Goal: Task Accomplishment & Management: Manage account settings

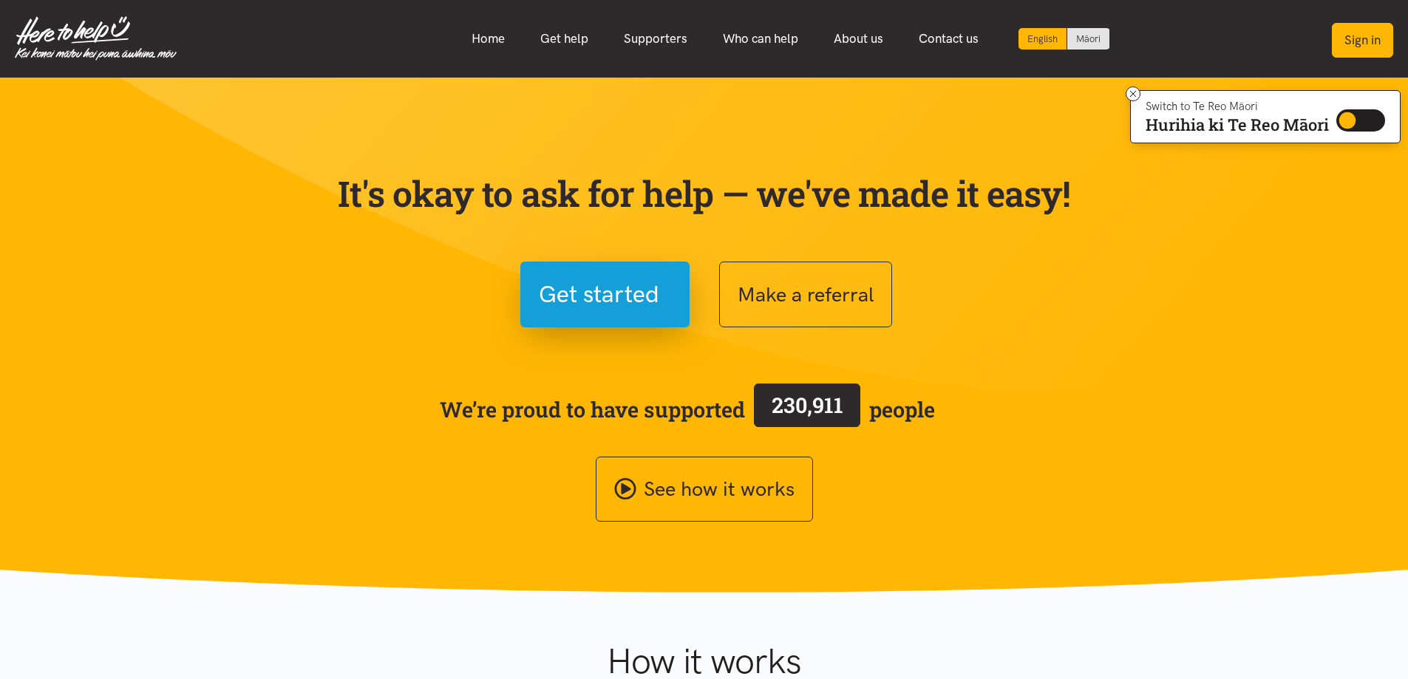
click at [1362, 34] on button "Sign in" at bounding box center [1361, 40] width 61 height 35
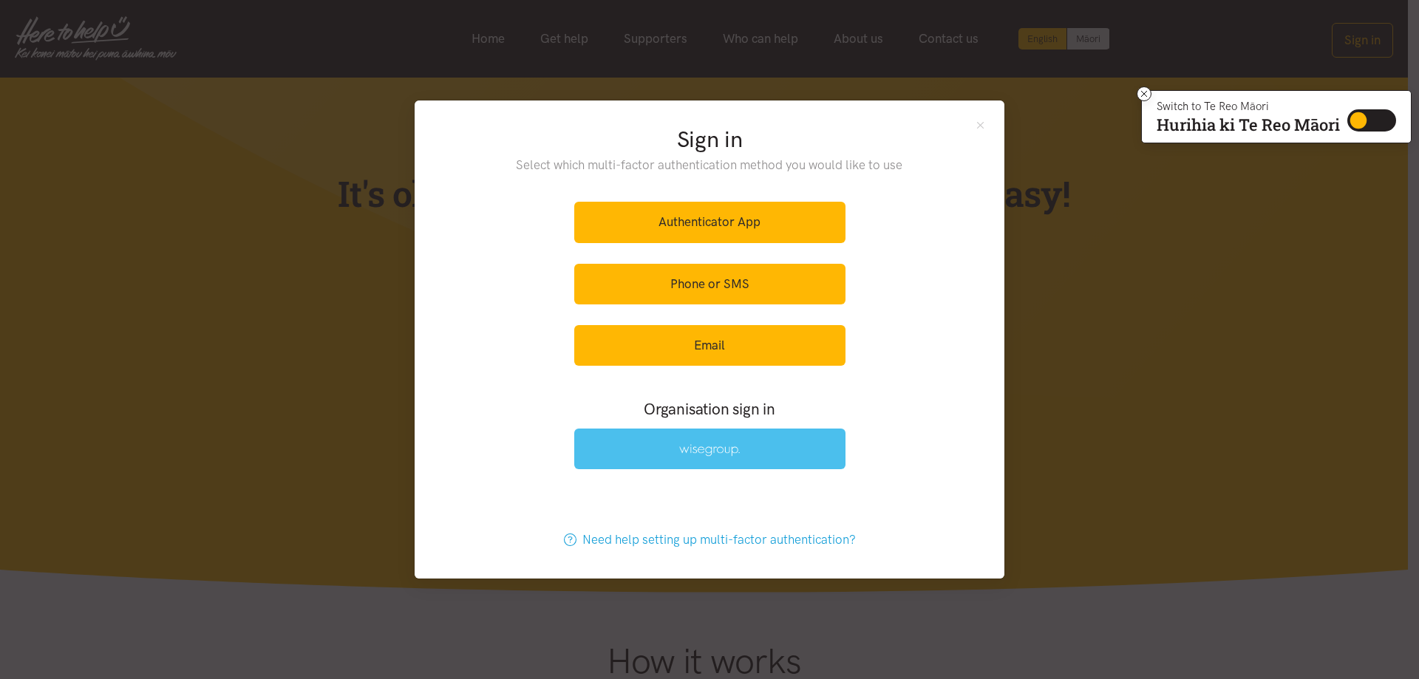
click at [746, 443] on link at bounding box center [709, 449] width 271 height 41
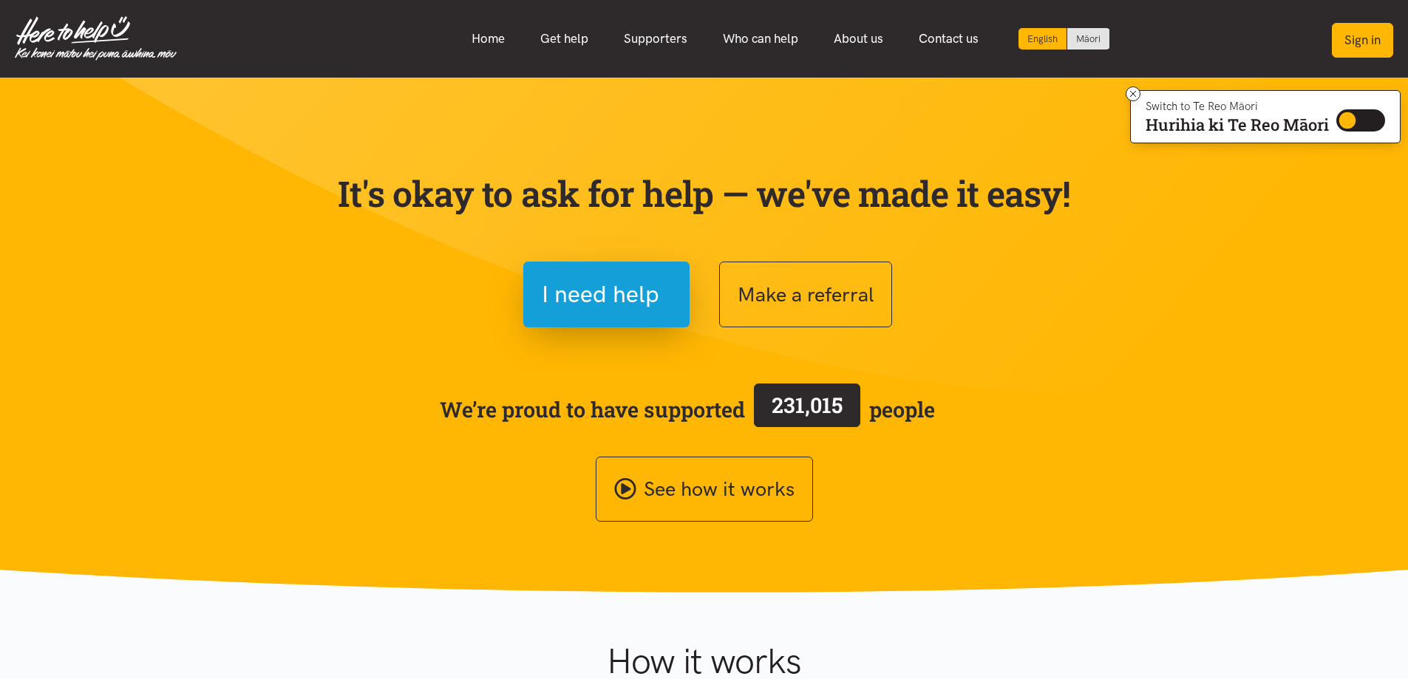
click at [1366, 47] on button "Sign in" at bounding box center [1361, 40] width 61 height 35
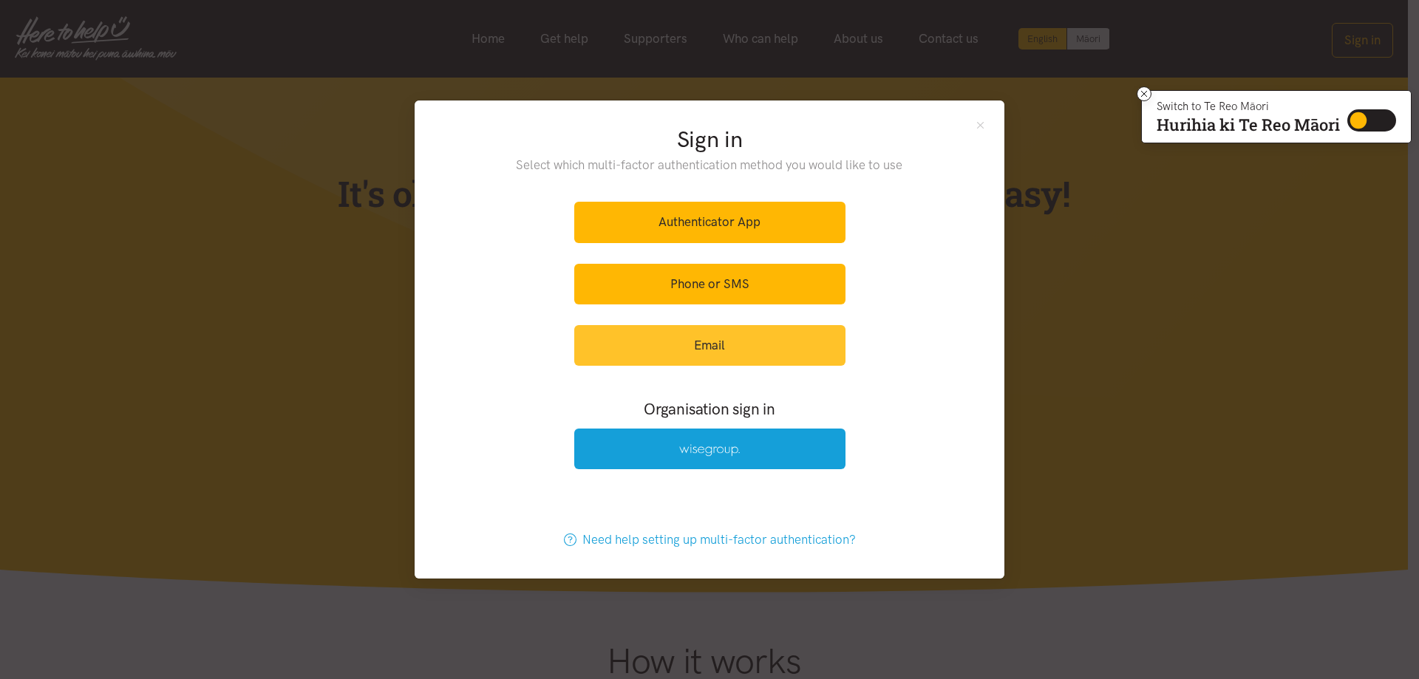
click at [759, 351] on link "Email" at bounding box center [709, 345] width 271 height 41
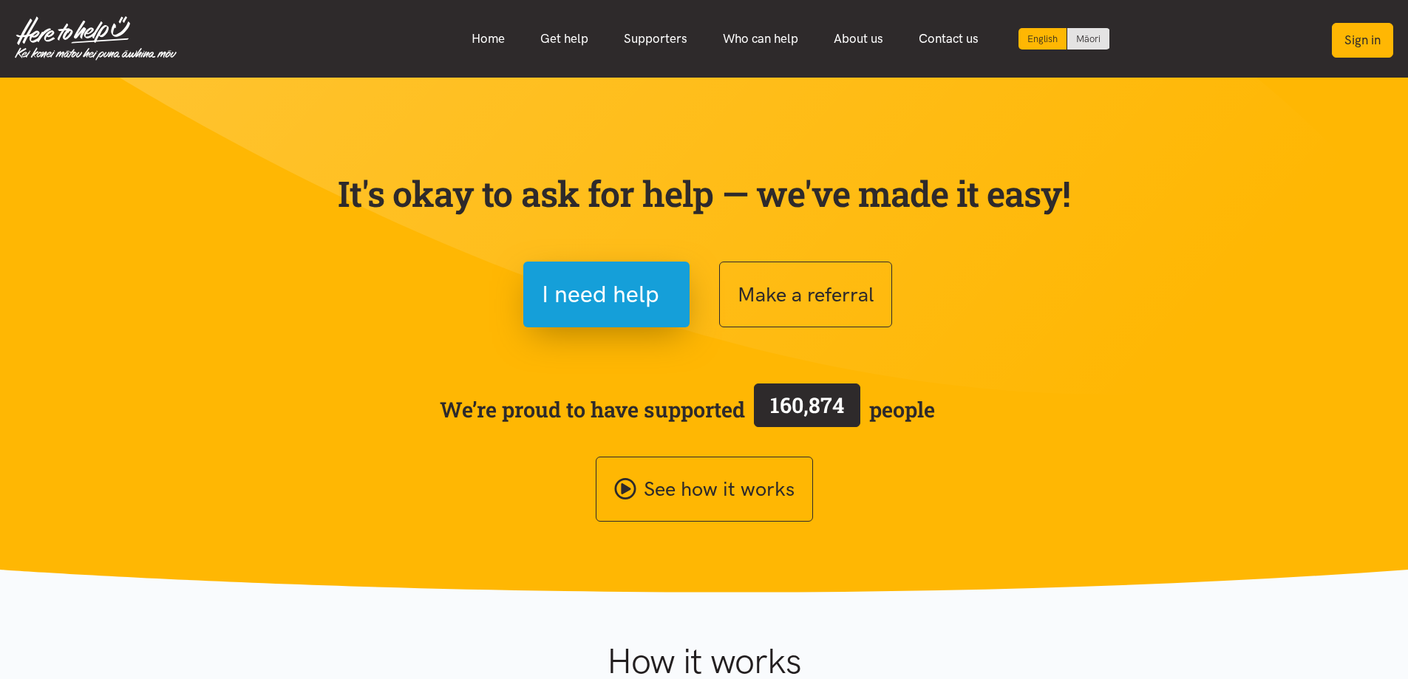
click at [1352, 38] on button "Sign in" at bounding box center [1361, 40] width 61 height 35
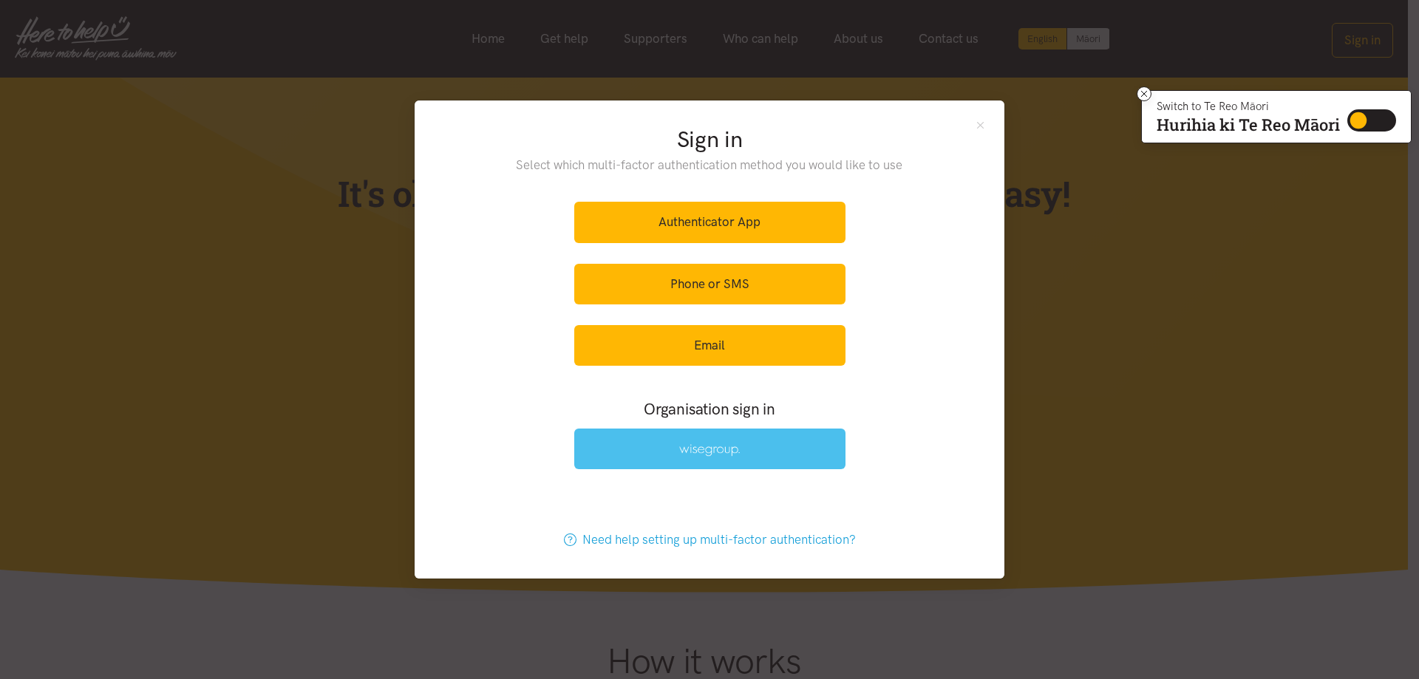
click at [710, 455] on img at bounding box center [709, 450] width 61 height 13
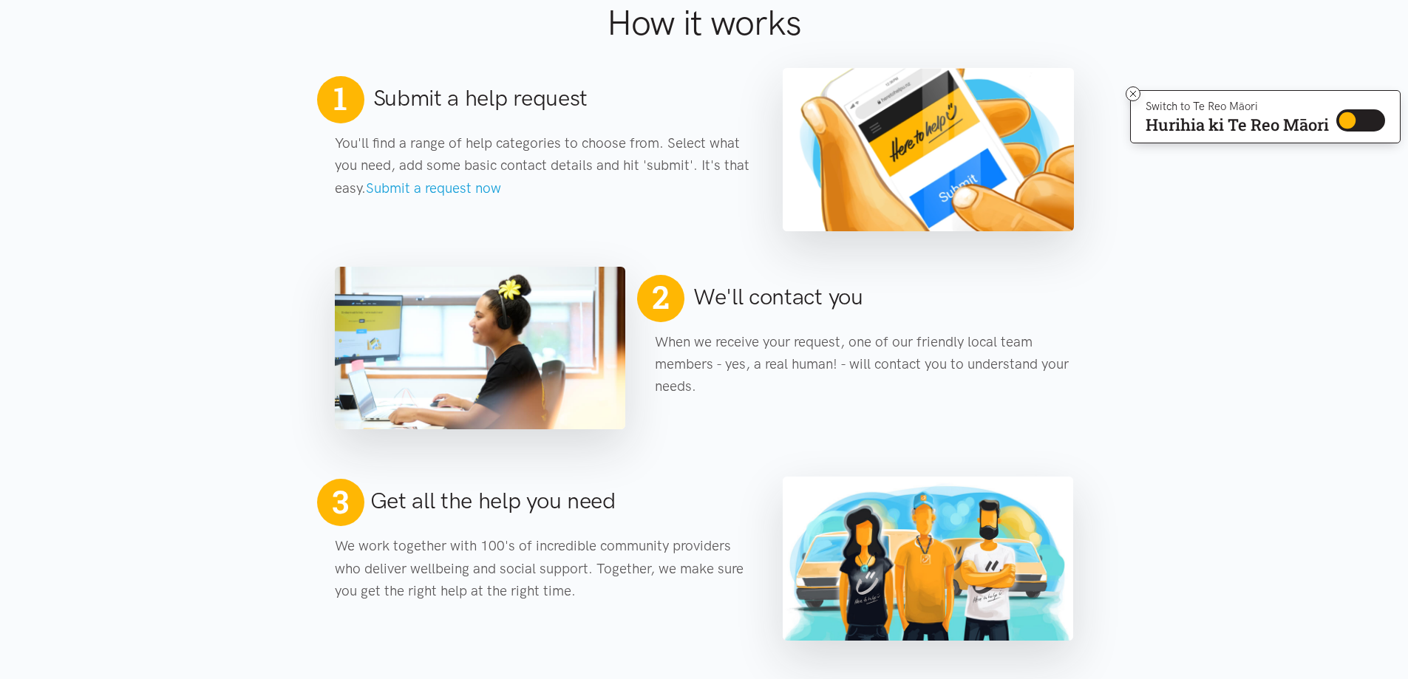
scroll to position [665, 0]
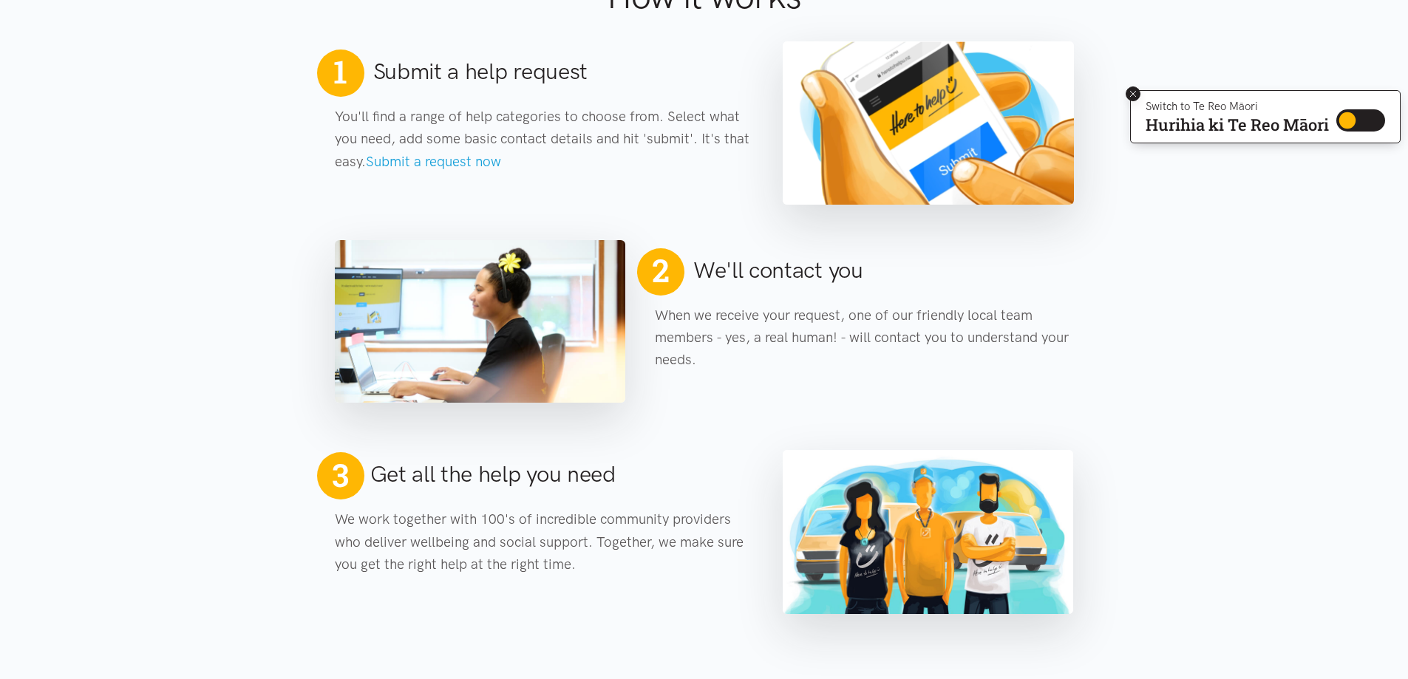
click at [1131, 93] on icon at bounding box center [1133, 94] width 6 height 6
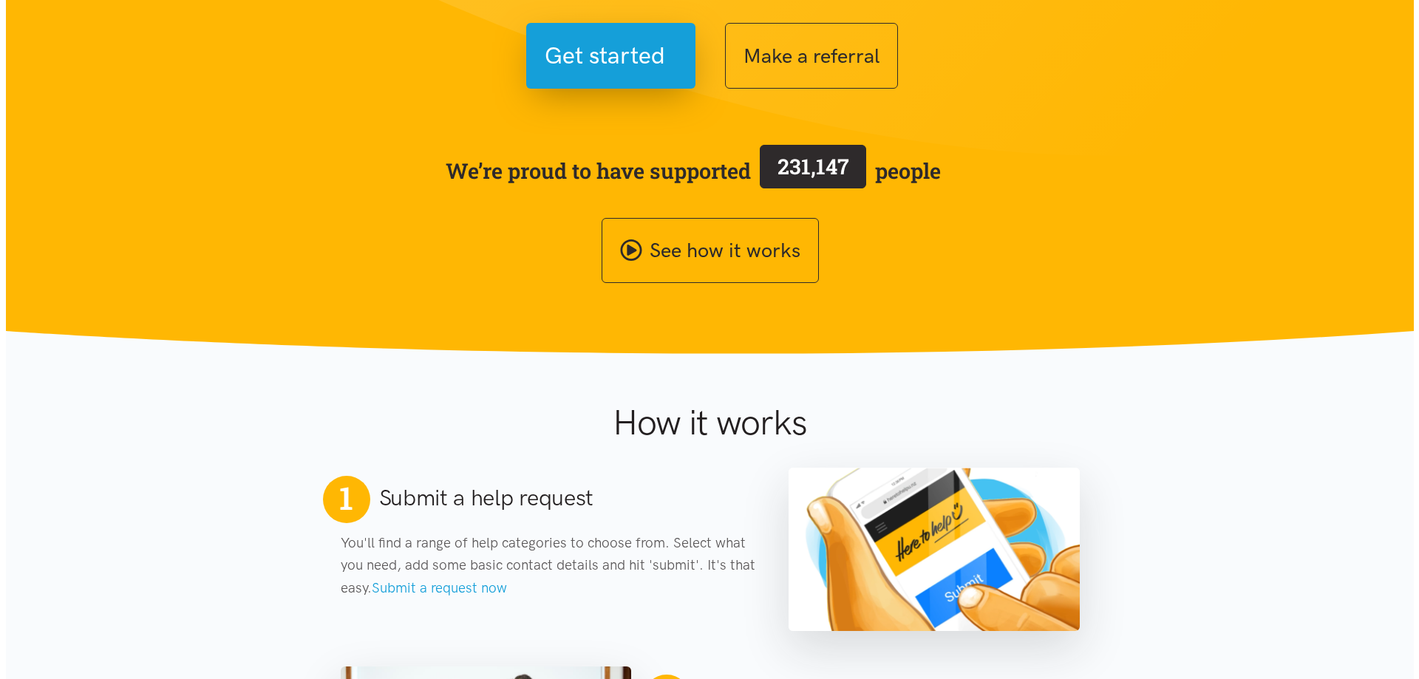
scroll to position [0, 0]
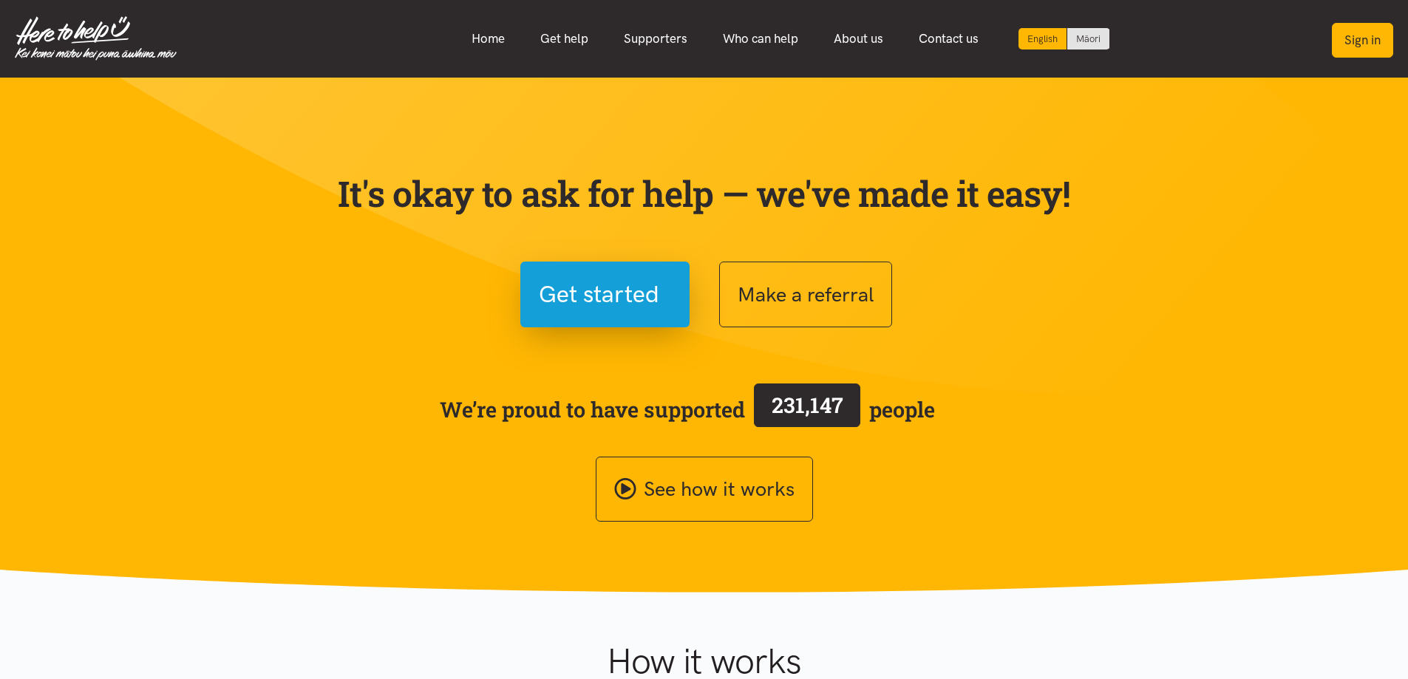
click at [1348, 47] on button "Sign in" at bounding box center [1361, 40] width 61 height 35
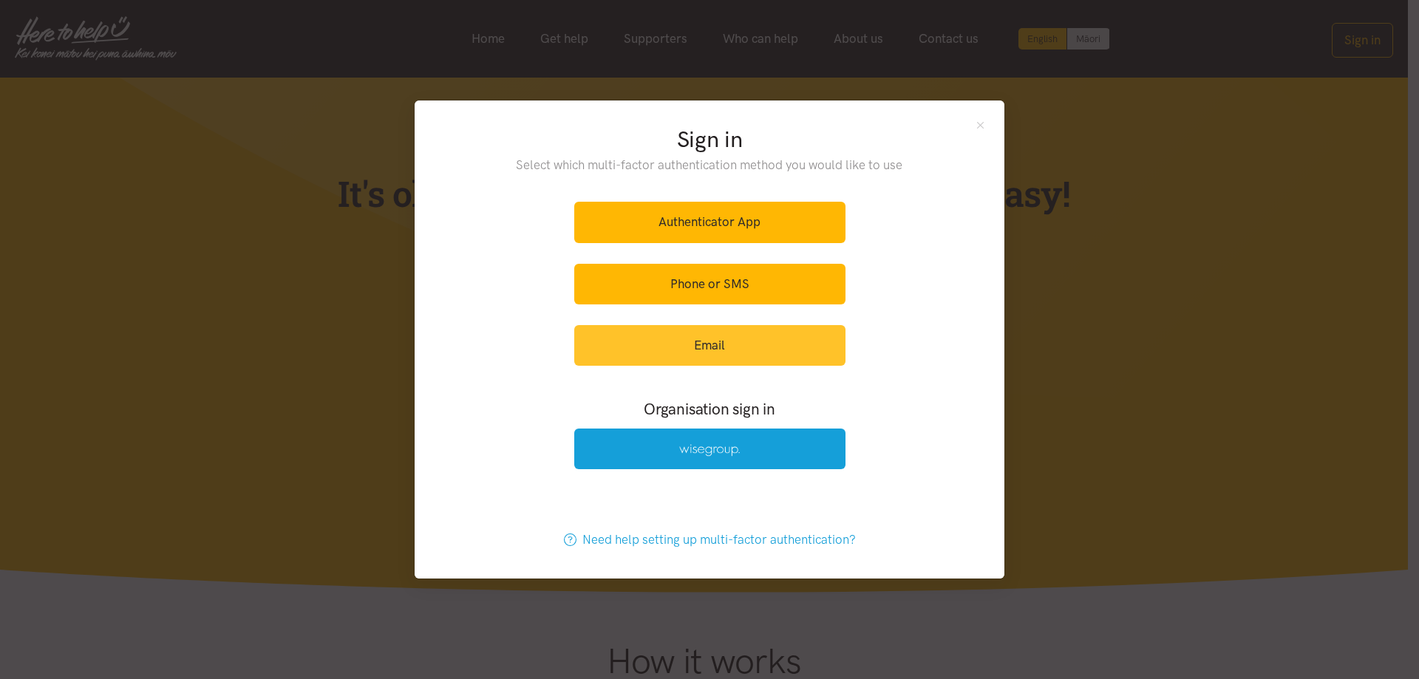
click at [758, 362] on link "Email" at bounding box center [709, 345] width 271 height 41
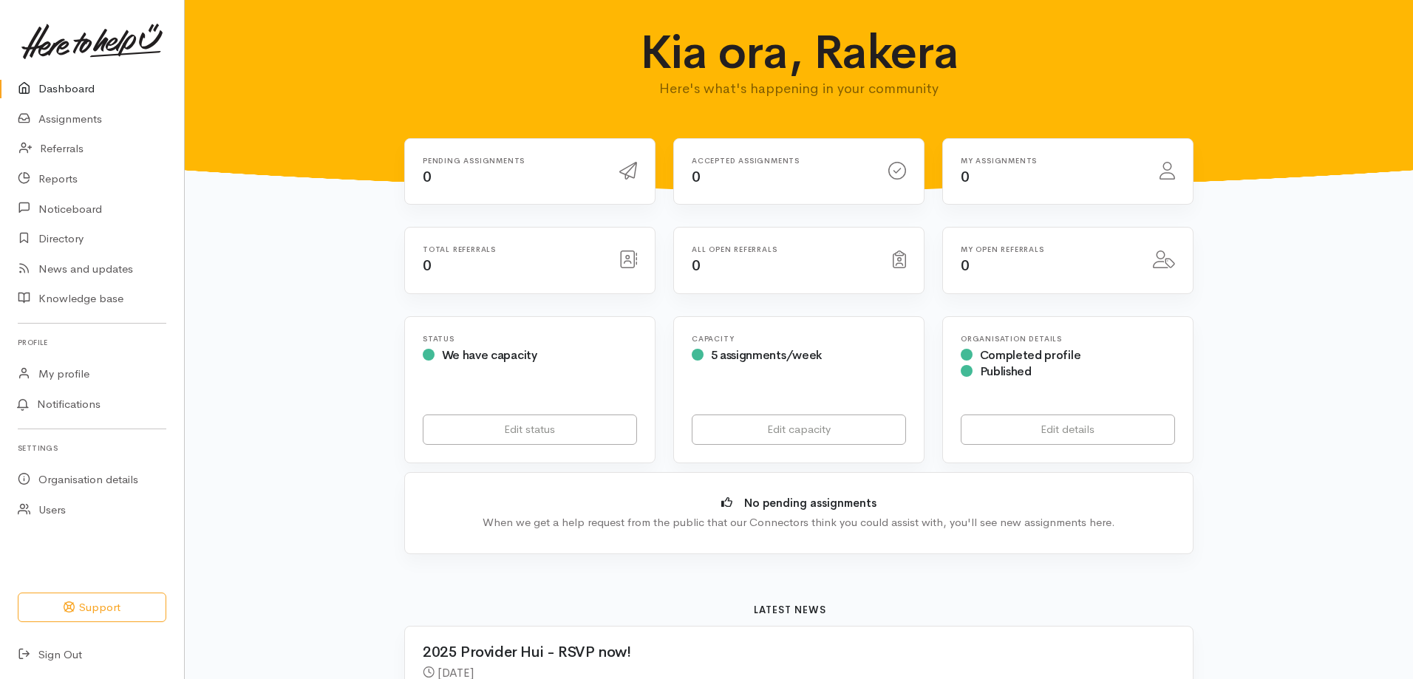
click at [106, 304] on link "Knowledge base" at bounding box center [92, 299] width 184 height 30
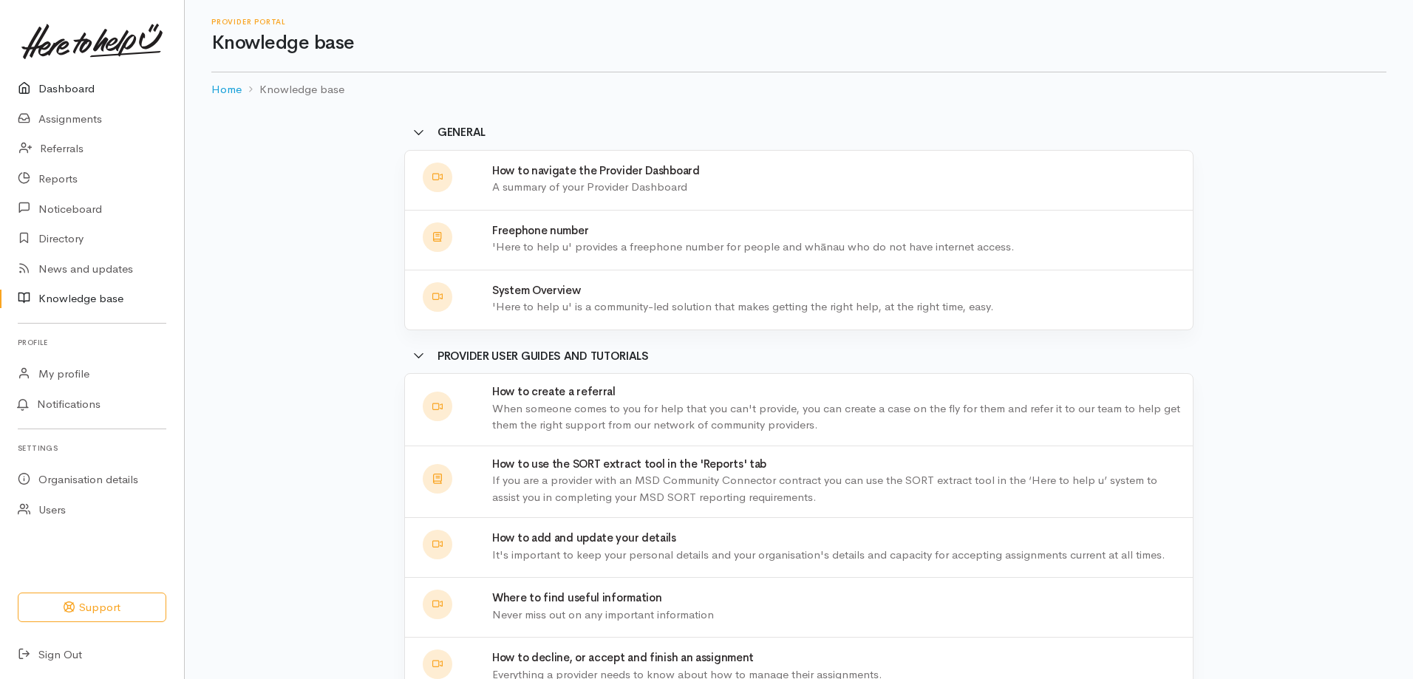
click at [92, 85] on link "Dashboard" at bounding box center [92, 89] width 184 height 30
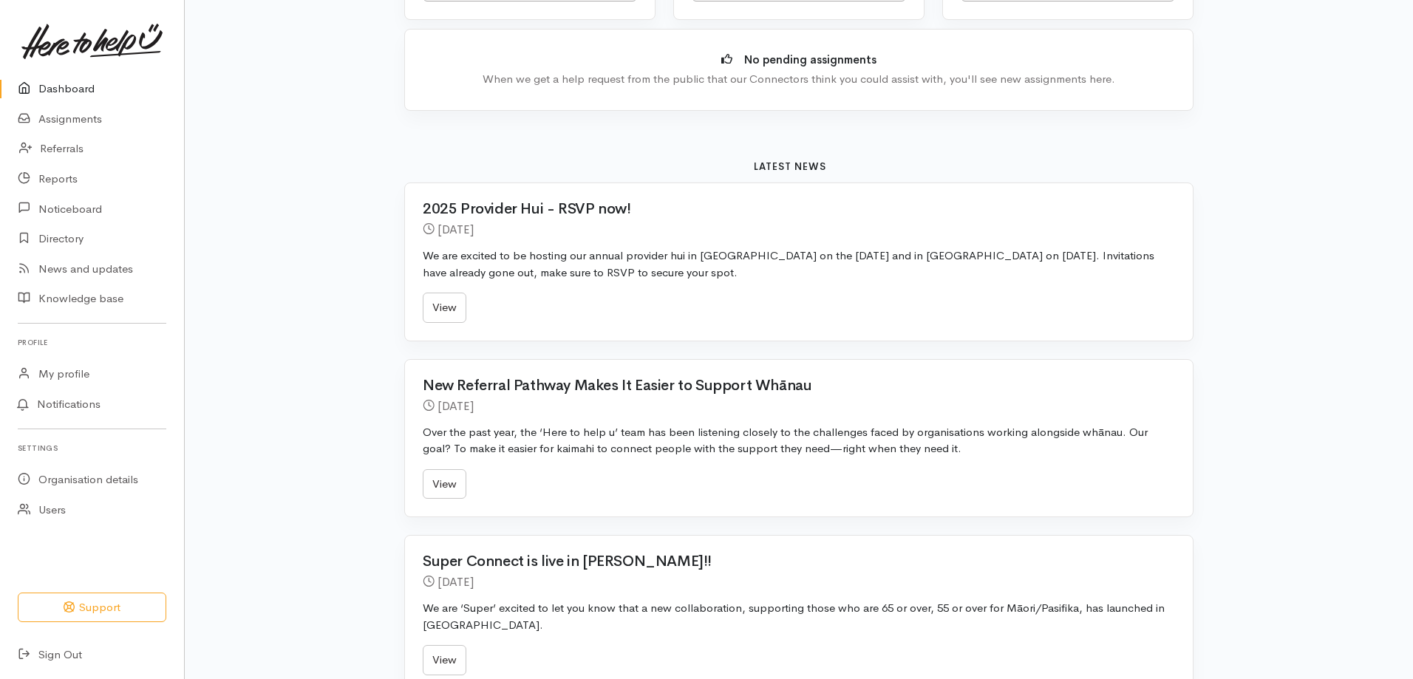
scroll to position [517, 0]
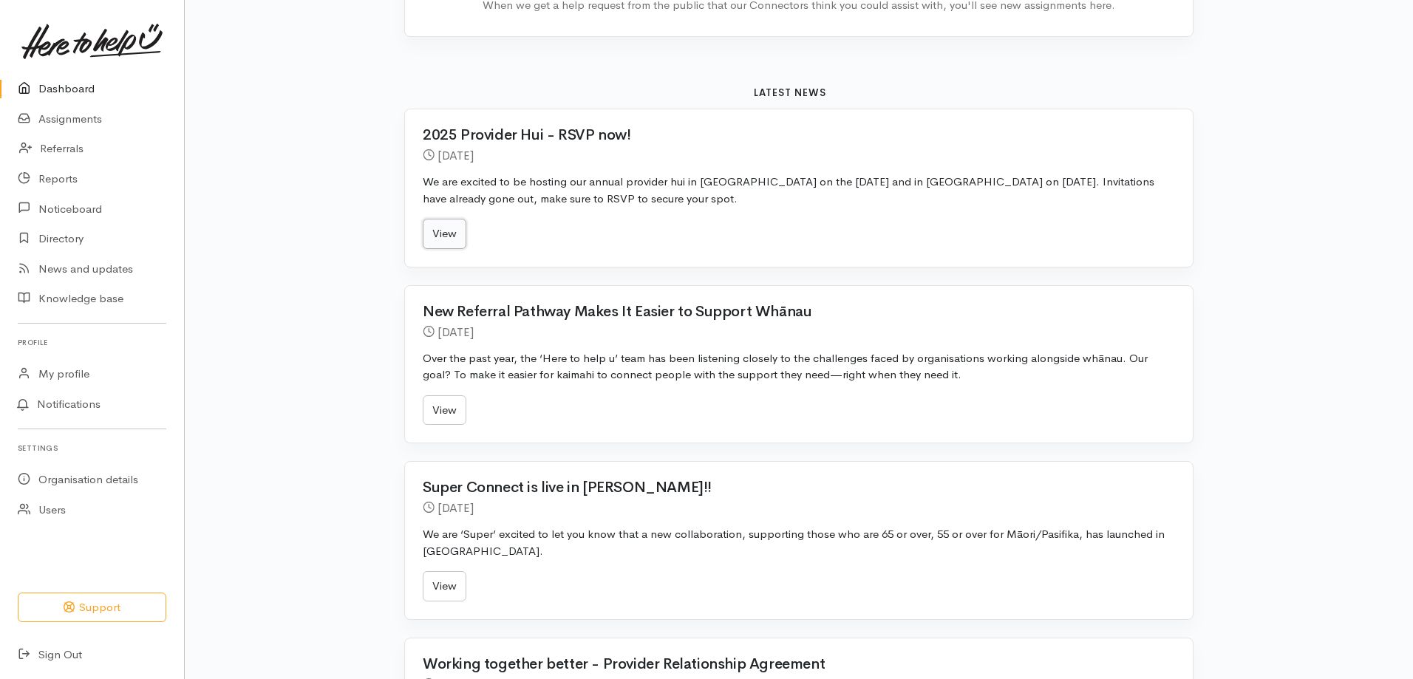
click at [459, 229] on link "View" at bounding box center [445, 234] width 44 height 30
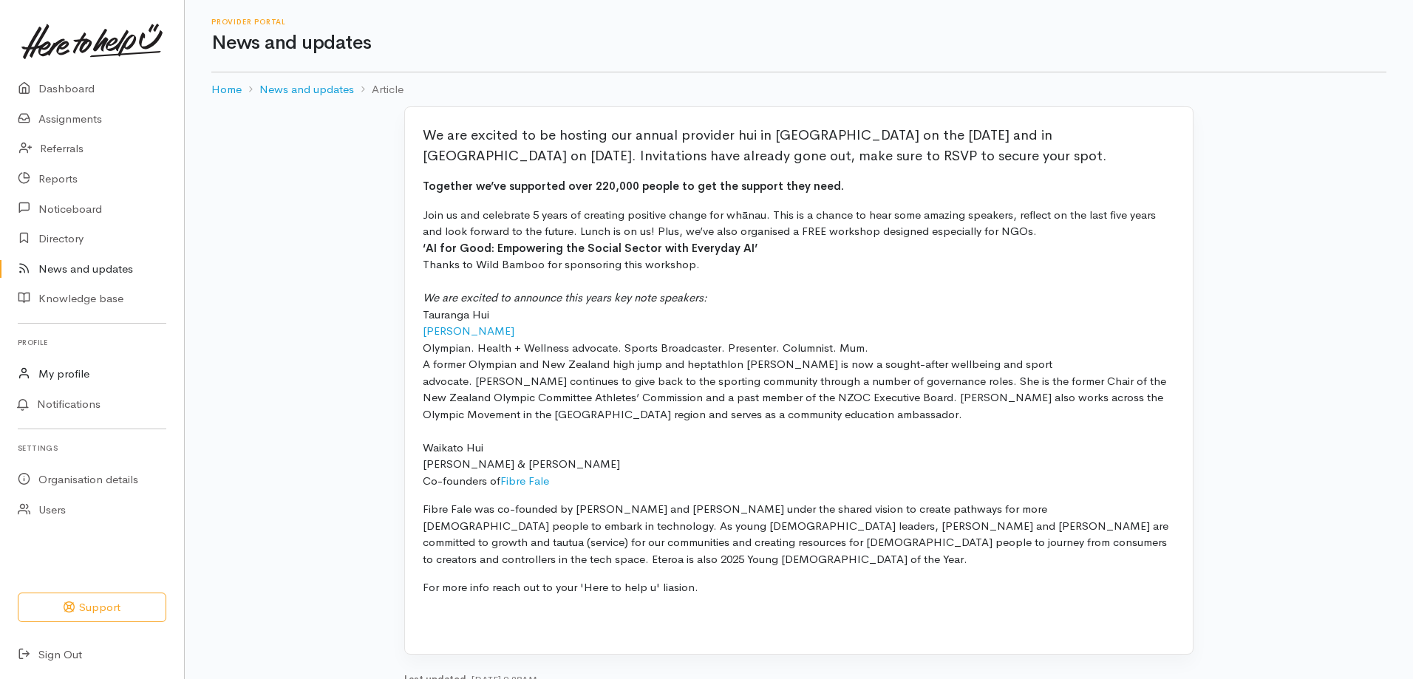
click at [80, 383] on link "My profile" at bounding box center [92, 374] width 184 height 30
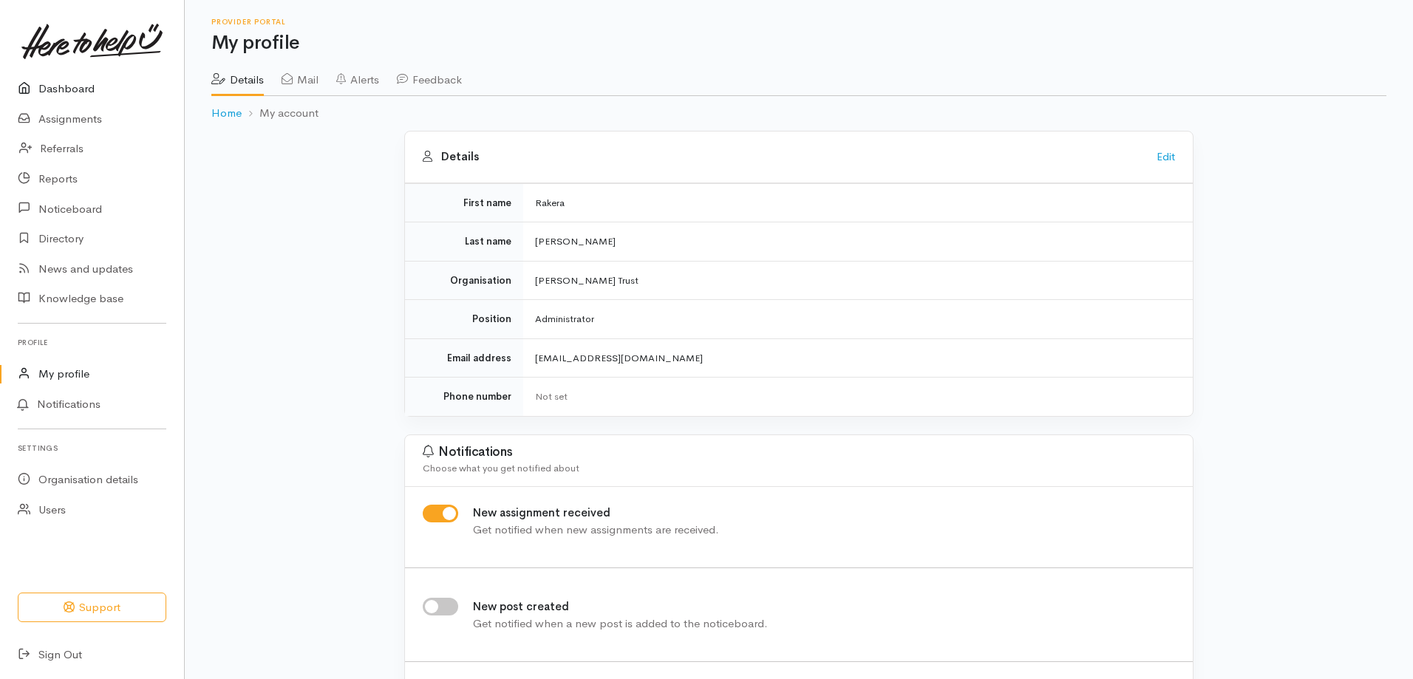
click at [72, 85] on link "Dashboard" at bounding box center [92, 89] width 184 height 30
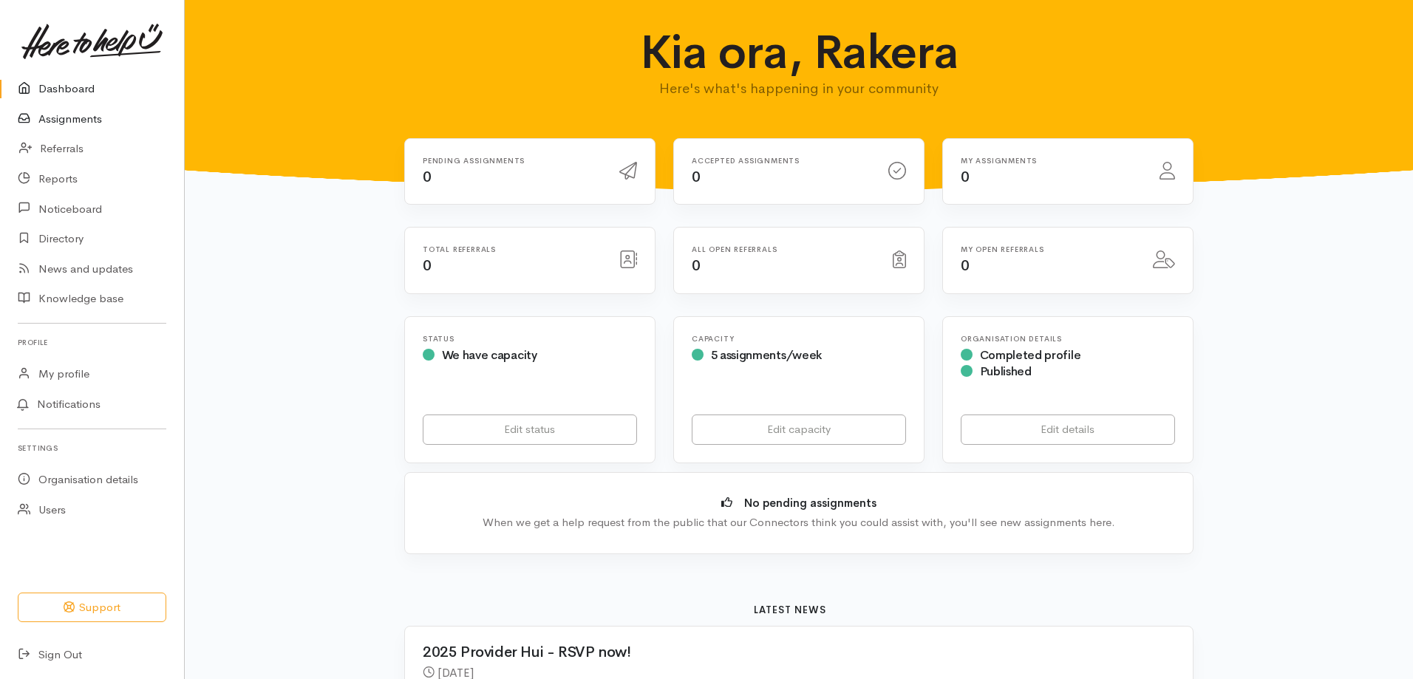
click at [72, 112] on link "Assignments" at bounding box center [92, 119] width 184 height 30
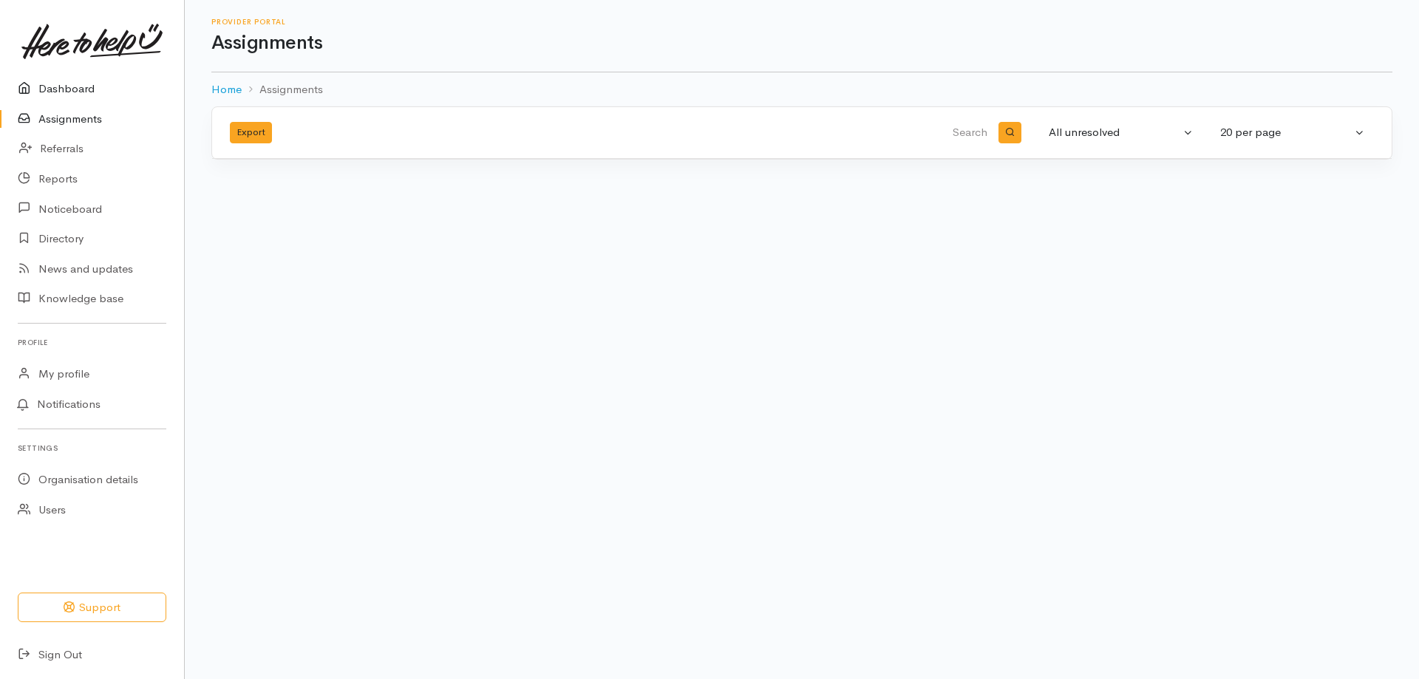
click at [64, 92] on link "Dashboard" at bounding box center [92, 89] width 184 height 30
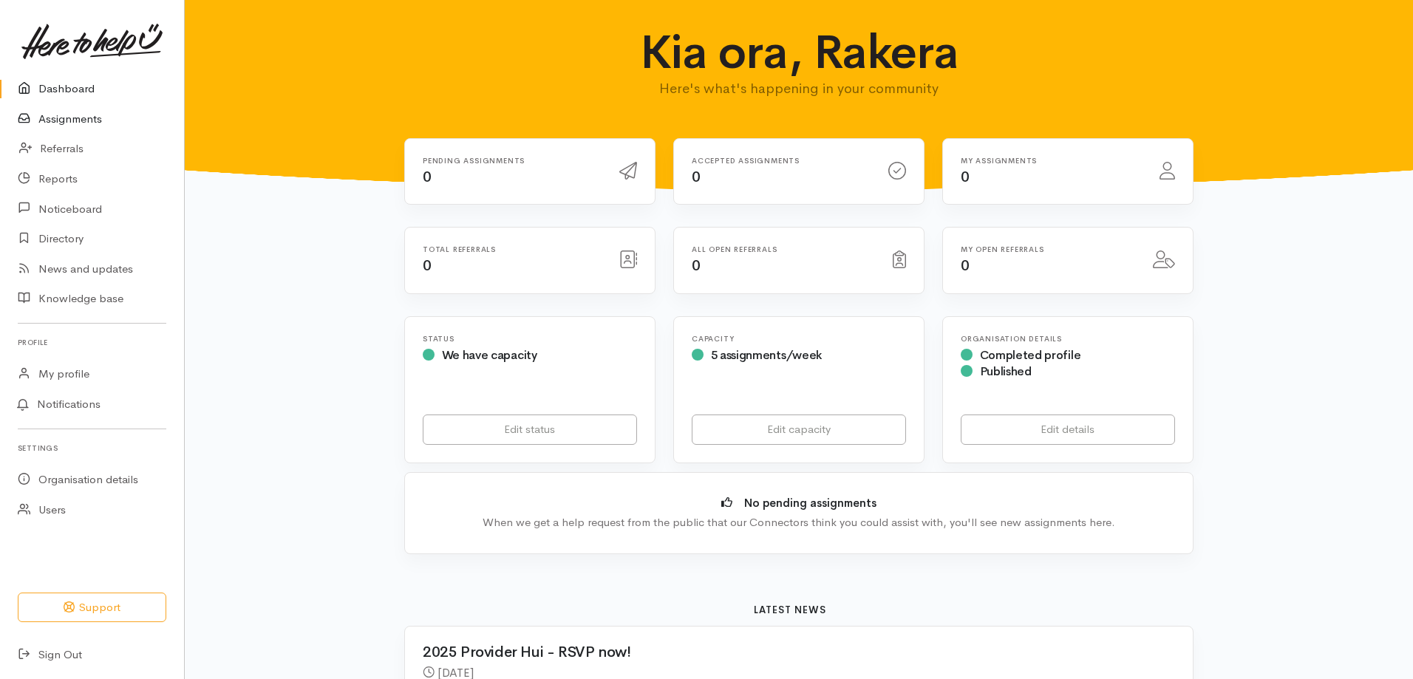
click at [60, 115] on link "Assignments" at bounding box center [92, 119] width 184 height 30
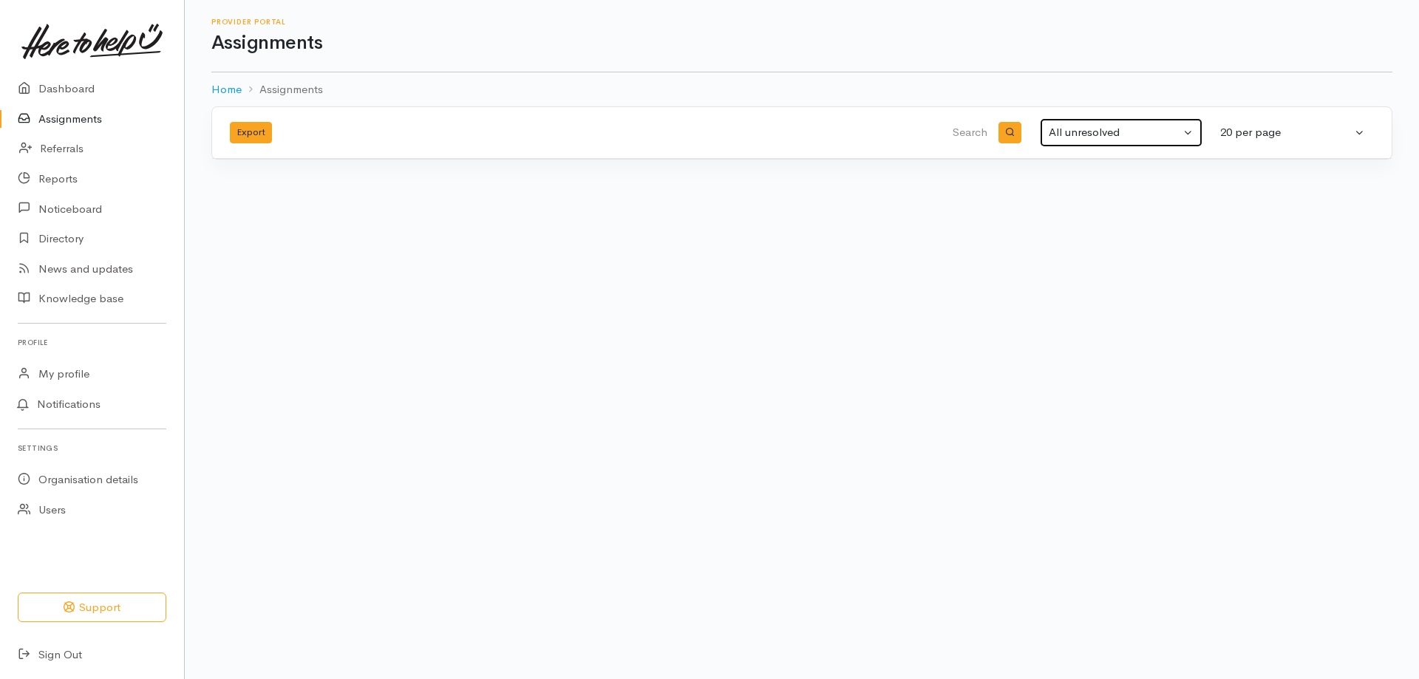
click at [1197, 130] on button "All unresolved" at bounding box center [1121, 132] width 163 height 29
click at [1060, 281] on span "All" at bounding box center [1064, 279] width 13 height 17
select select "All"
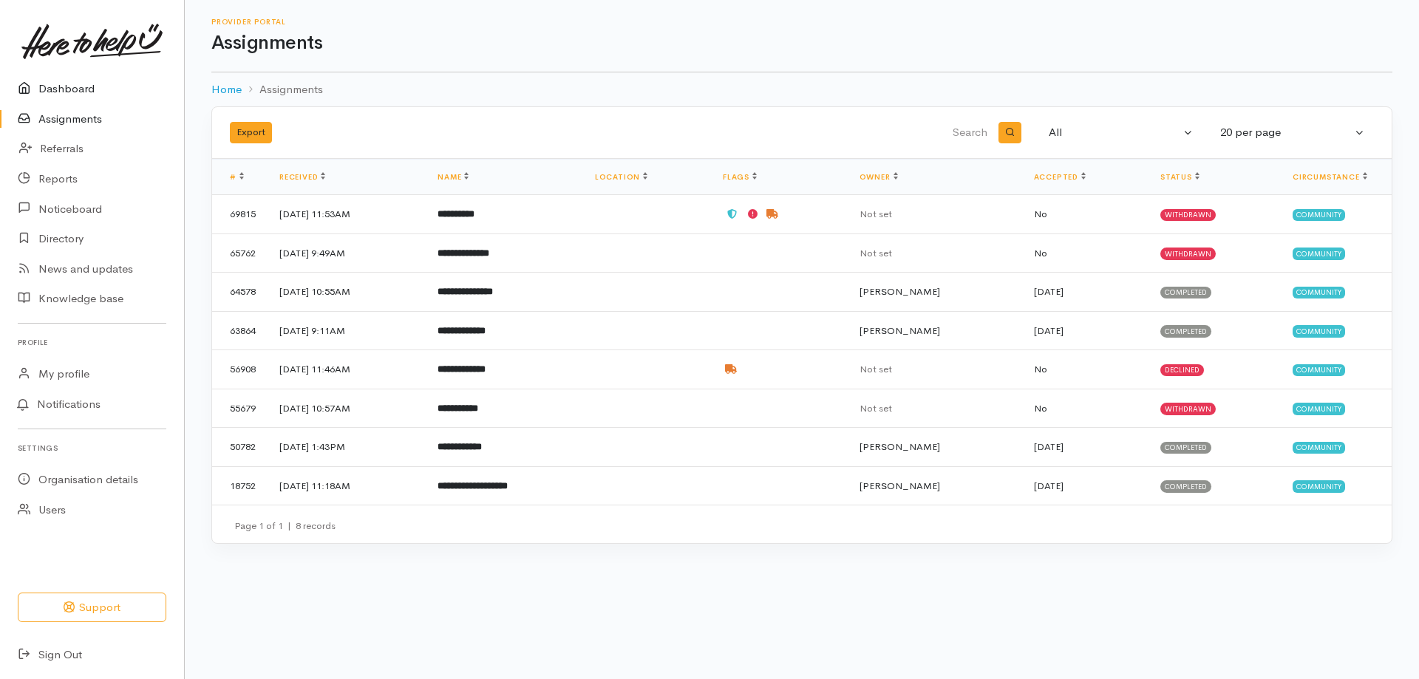
click at [46, 88] on link "Dashboard" at bounding box center [92, 89] width 184 height 30
